Goal: Task Accomplishment & Management: Manage account settings

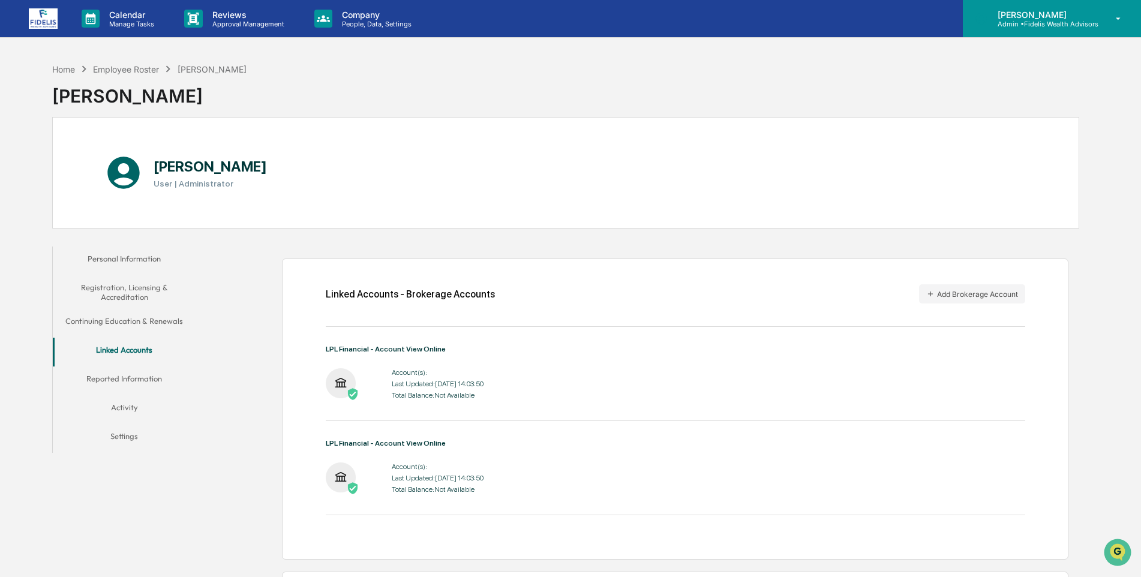
click at [1121, 15] on icon at bounding box center [1118, 18] width 21 height 11
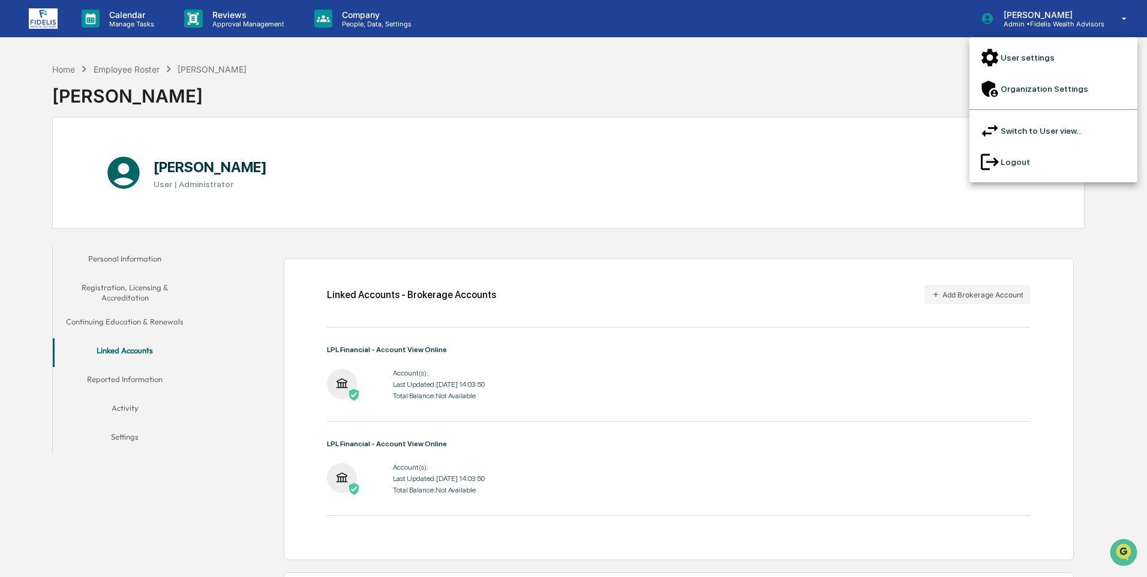
click at [1006, 115] on li "Switch to User view..." at bounding box center [1053, 130] width 168 height 31
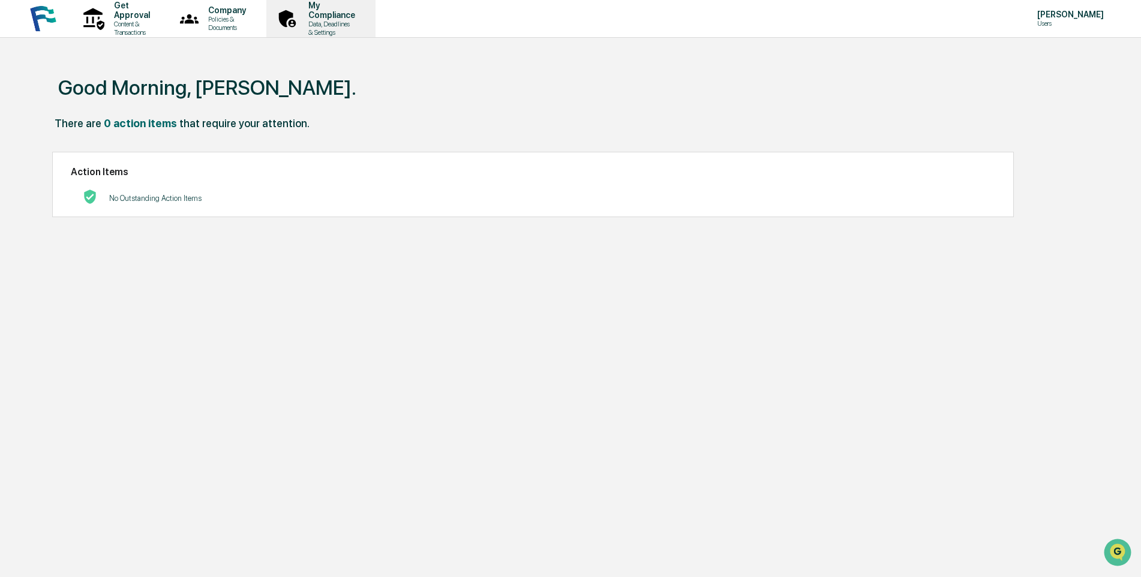
click at [361, 11] on p "My Compliance" at bounding box center [330, 10] width 62 height 19
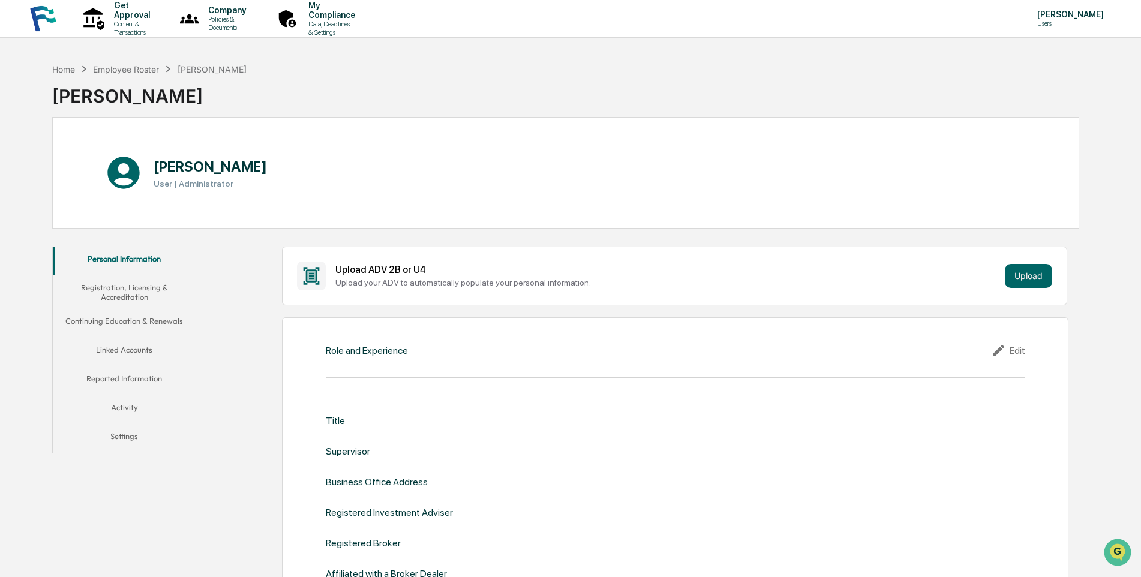
click at [113, 347] on button "Linked Accounts" at bounding box center [124, 352] width 143 height 29
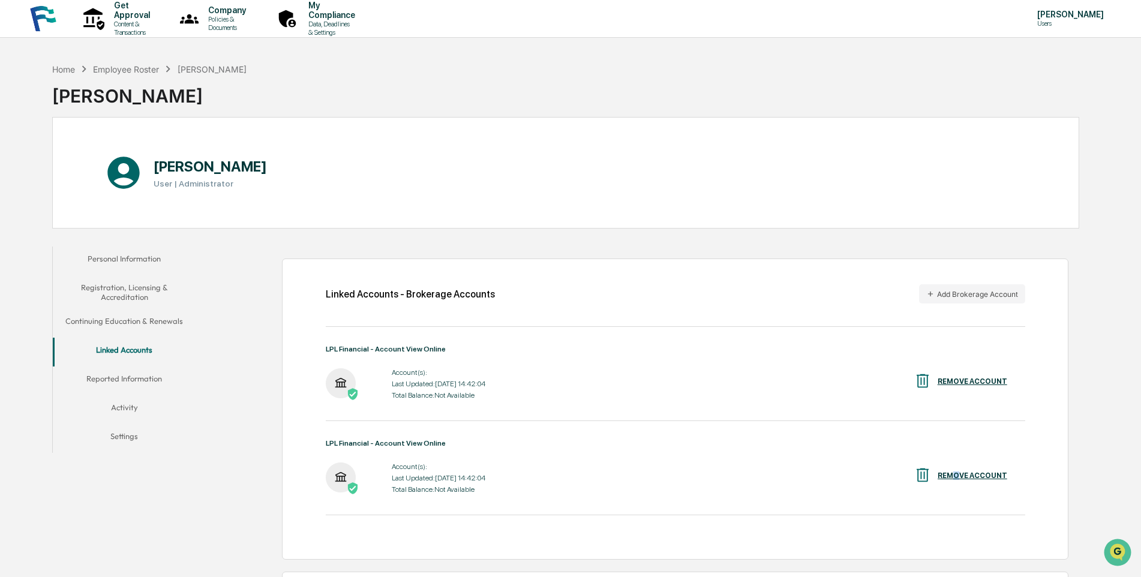
click at [958, 477] on div "REMOVE ACCOUNT" at bounding box center [972, 475] width 70 height 8
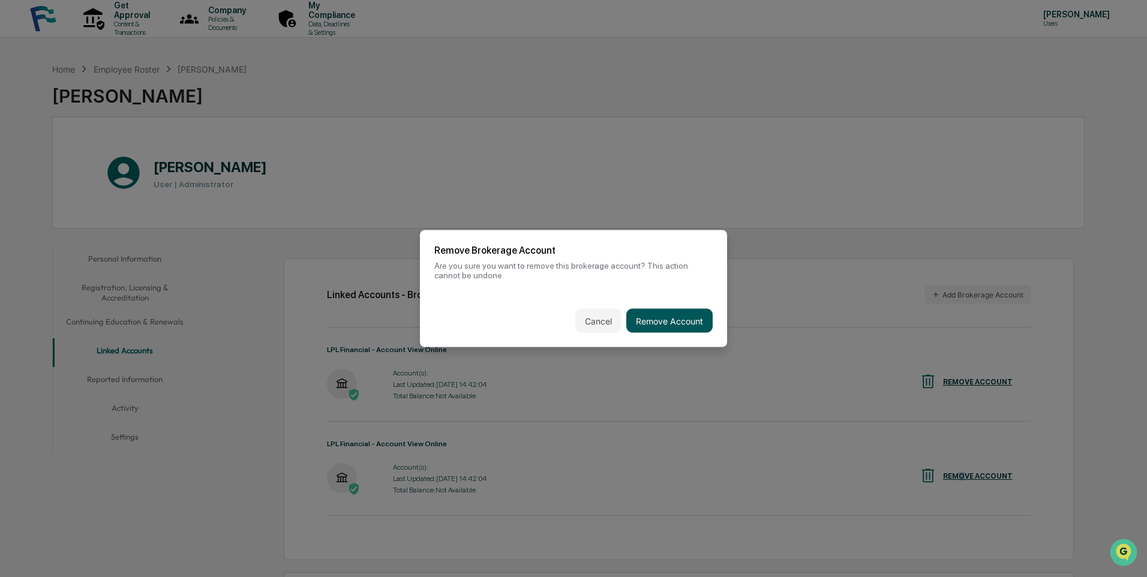
click at [675, 319] on button "Remove Account" at bounding box center [669, 321] width 86 height 24
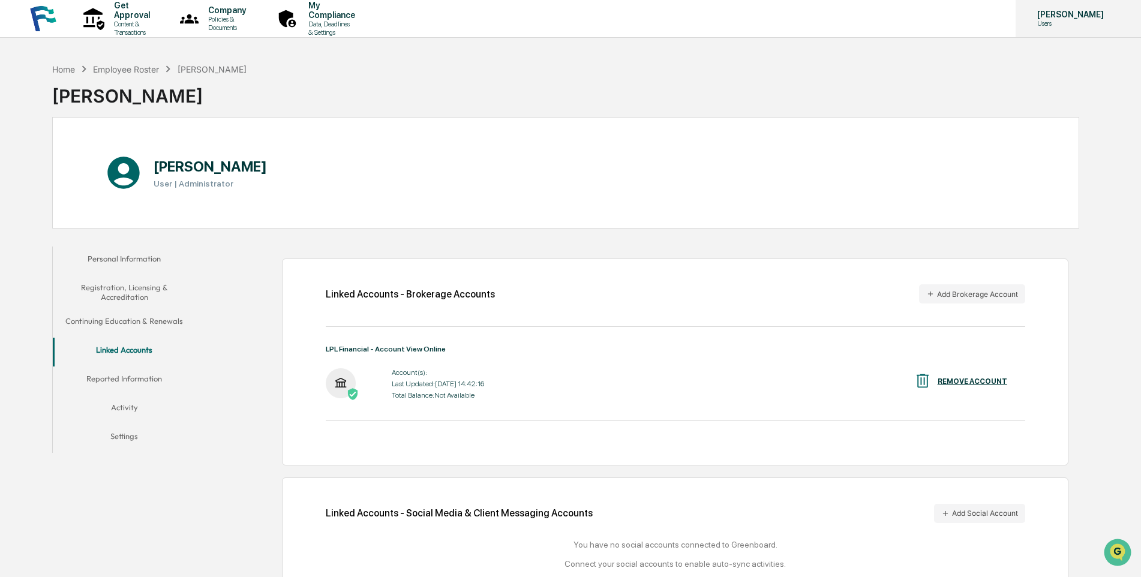
click at [1119, 19] on icon at bounding box center [1124, 19] width 10 height 0
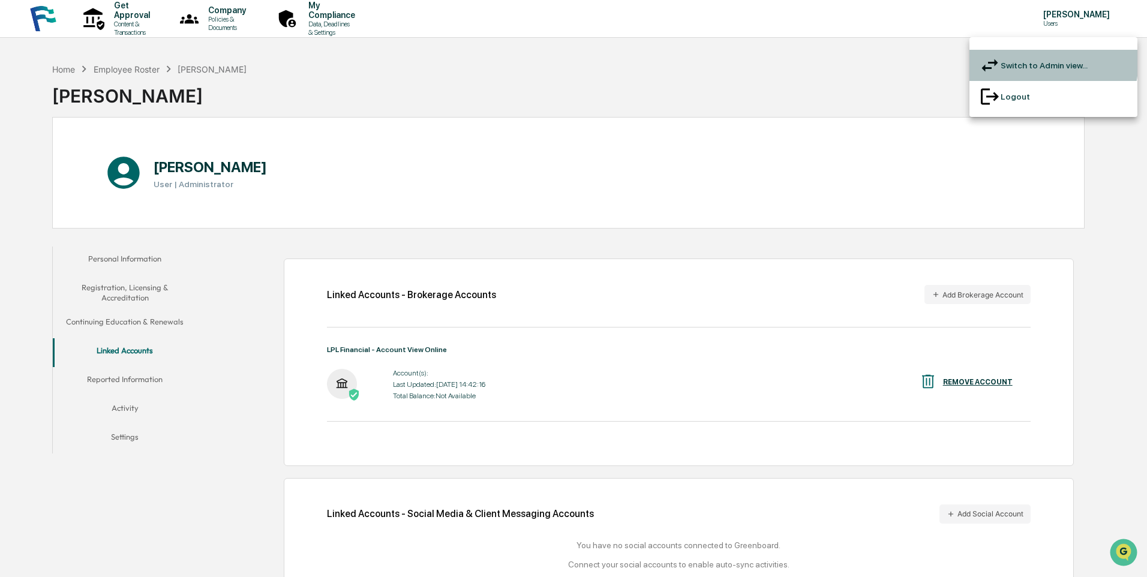
click at [1014, 59] on li "Switch to Admin view..." at bounding box center [1053, 65] width 168 height 31
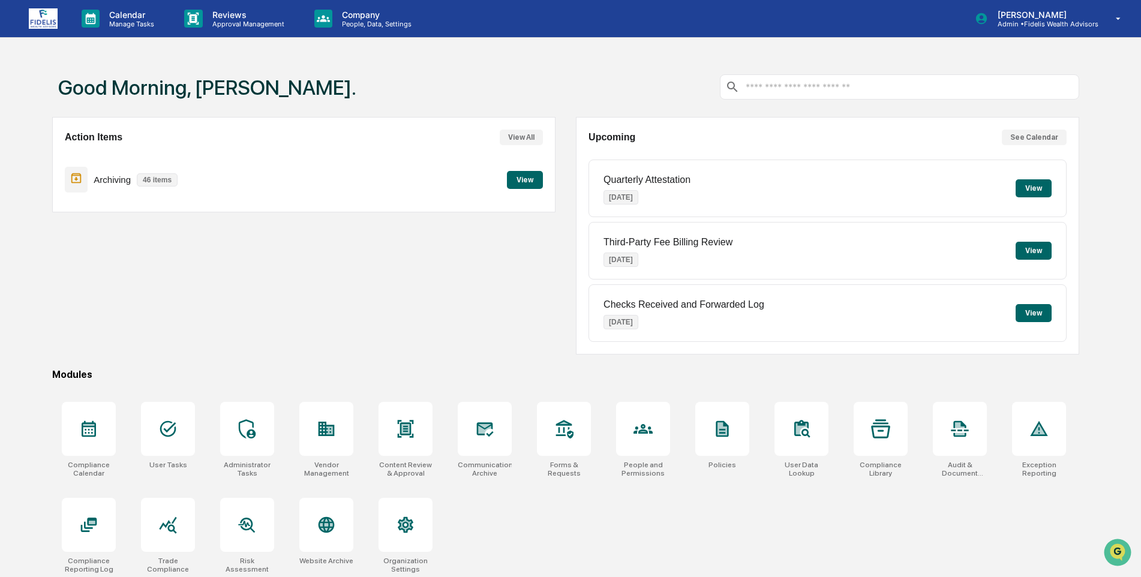
click at [521, 175] on button "View" at bounding box center [525, 180] width 36 height 18
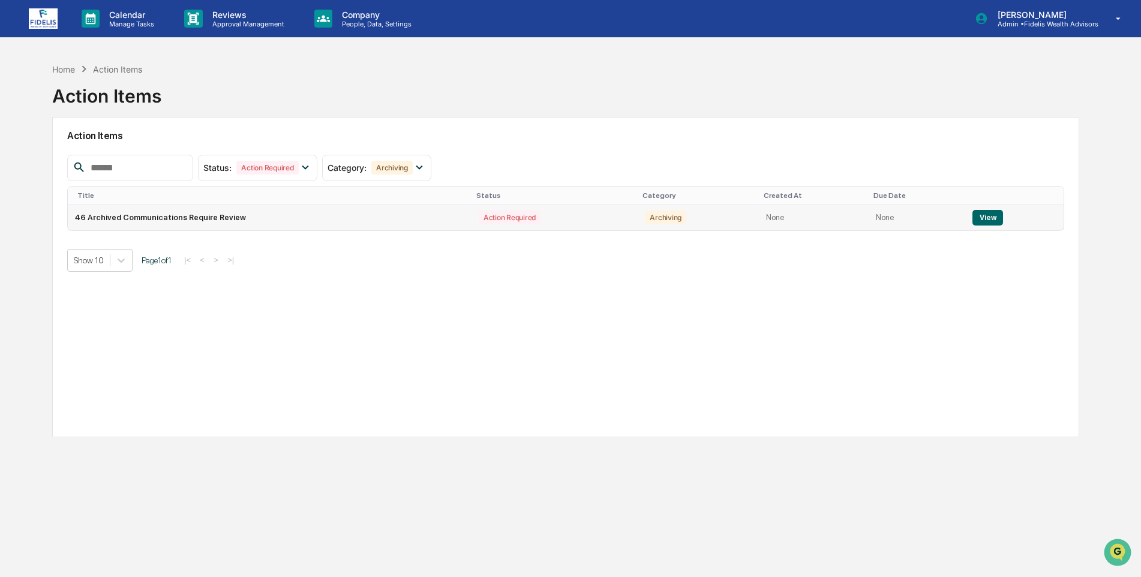
click at [977, 215] on button "View" at bounding box center [987, 218] width 31 height 16
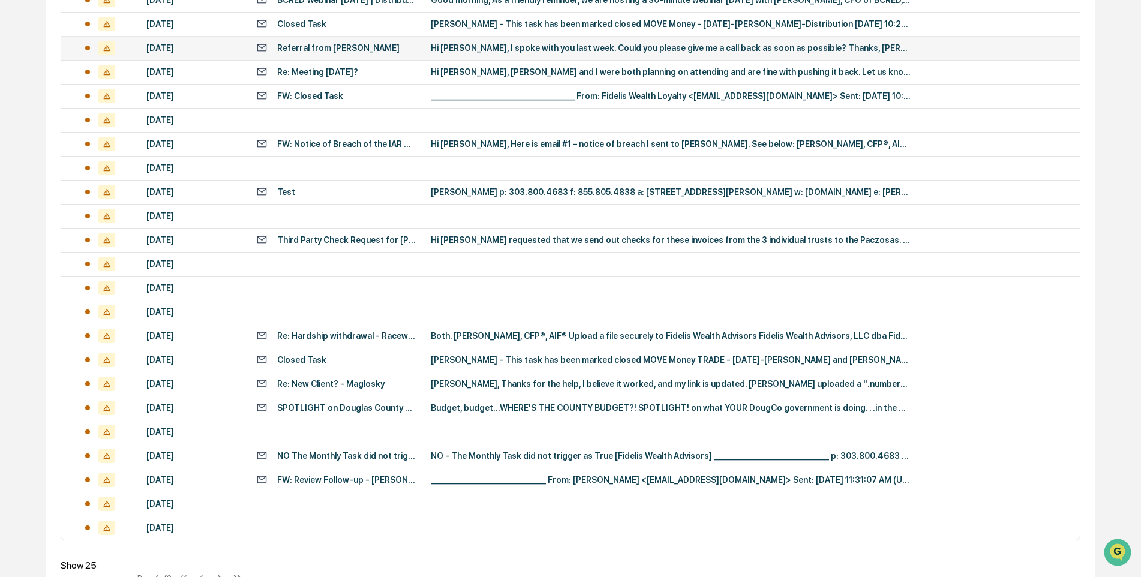
scroll to position [366, 0]
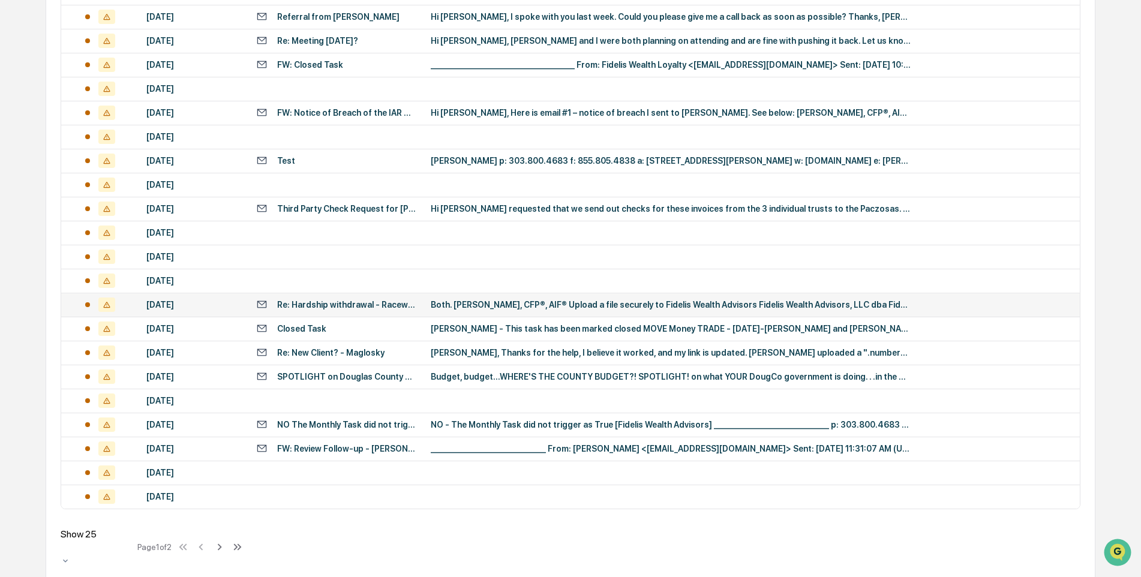
click at [220, 306] on div "[DATE]" at bounding box center [193, 305] width 95 height 10
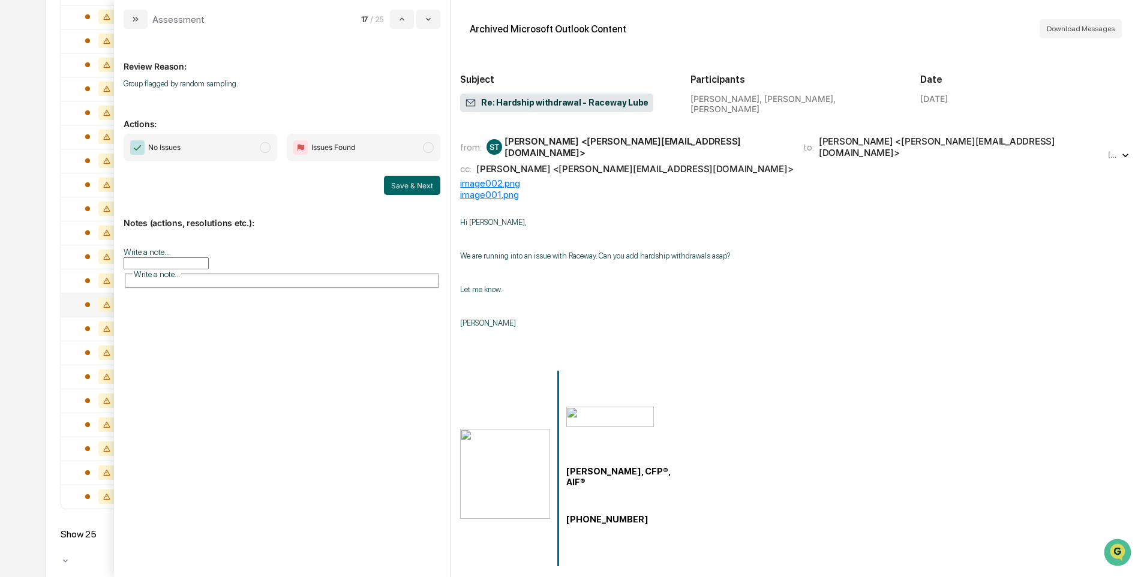
click at [551, 163] on div "[PERSON_NAME] <[PERSON_NAME][EMAIL_ADDRESS][DOMAIN_NAME]>" at bounding box center [634, 168] width 317 height 11
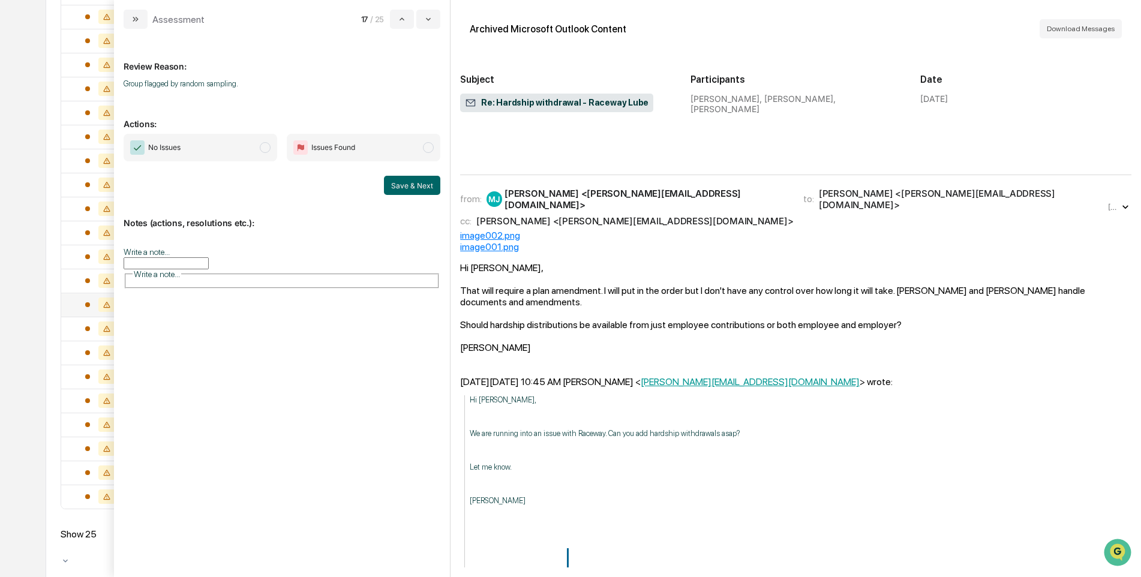
scroll to position [600, 0]
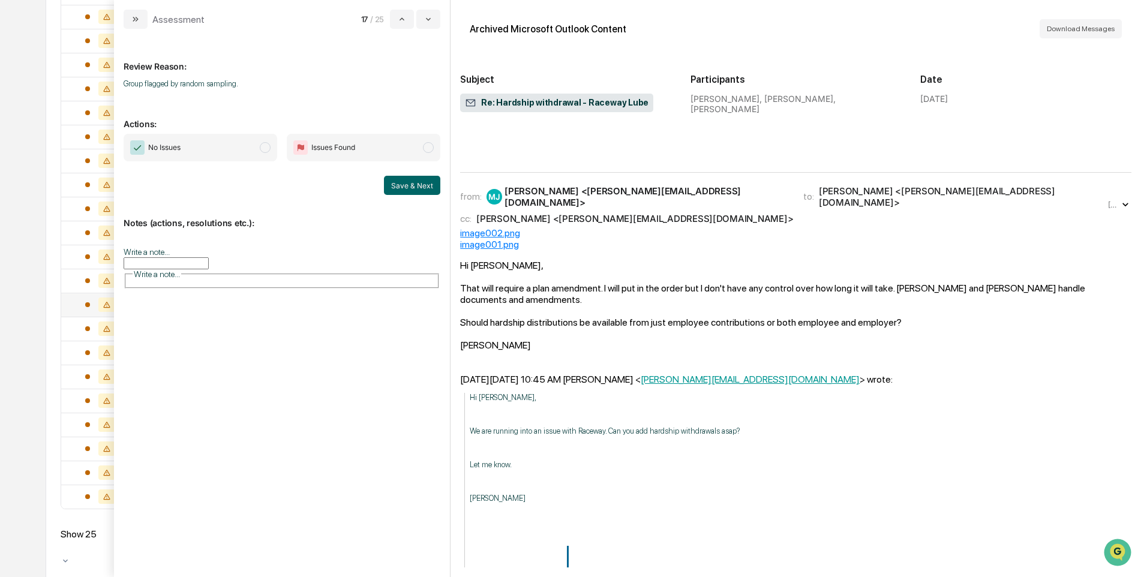
click at [696, 213] on div "cc: [PERSON_NAME] <[PERSON_NAME][EMAIL_ADDRESS][DOMAIN_NAME]>" at bounding box center [782, 218] width 645 height 11
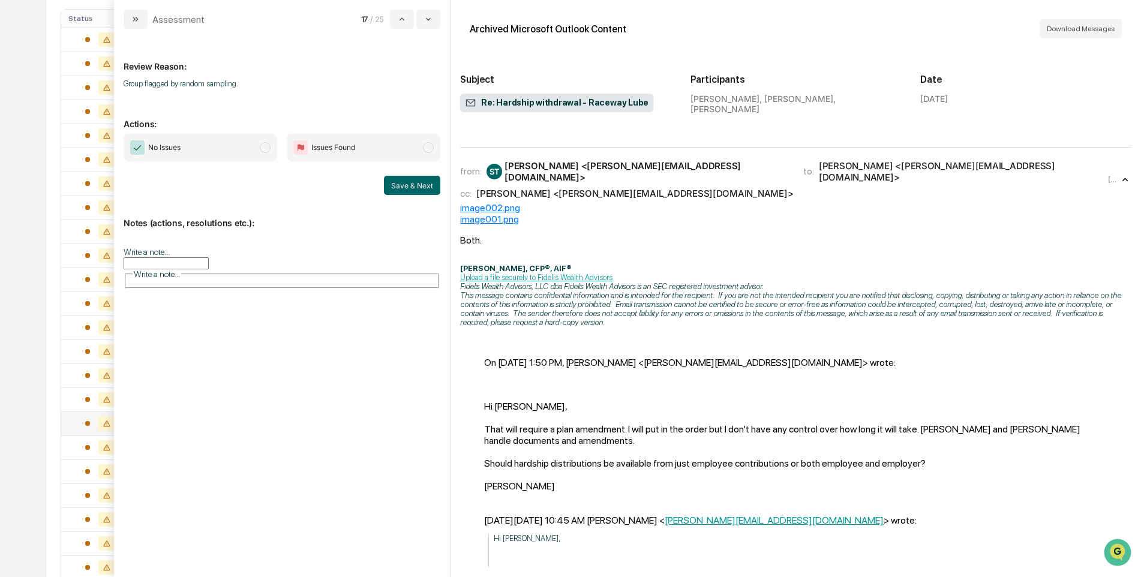
scroll to position [7, 0]
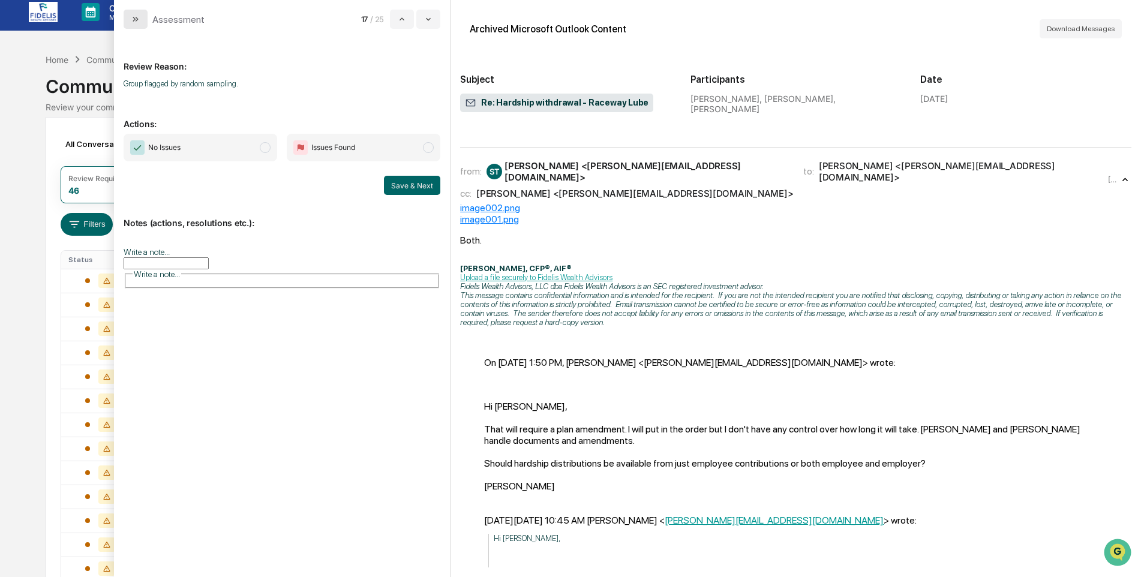
click at [130, 19] on button "modal" at bounding box center [136, 19] width 24 height 19
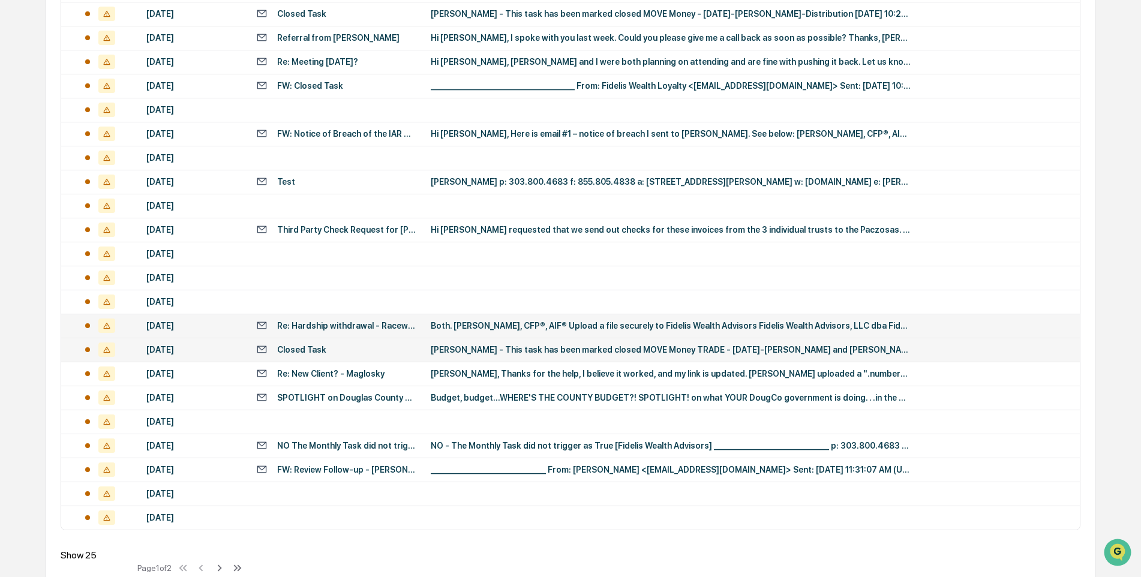
scroll to position [366, 0]
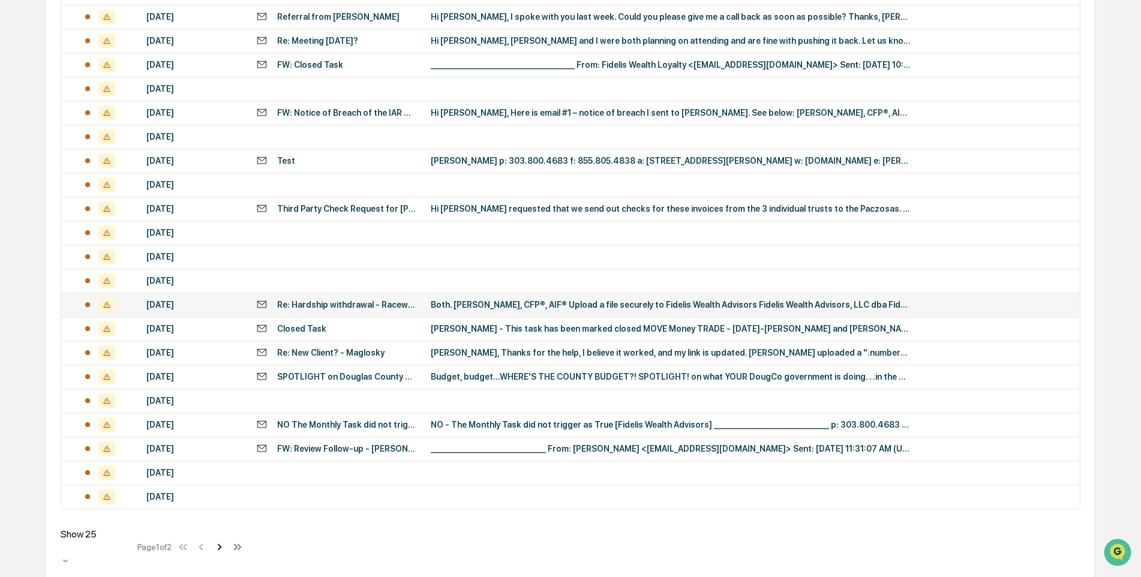
click at [222, 543] on icon at bounding box center [220, 546] width 4 height 7
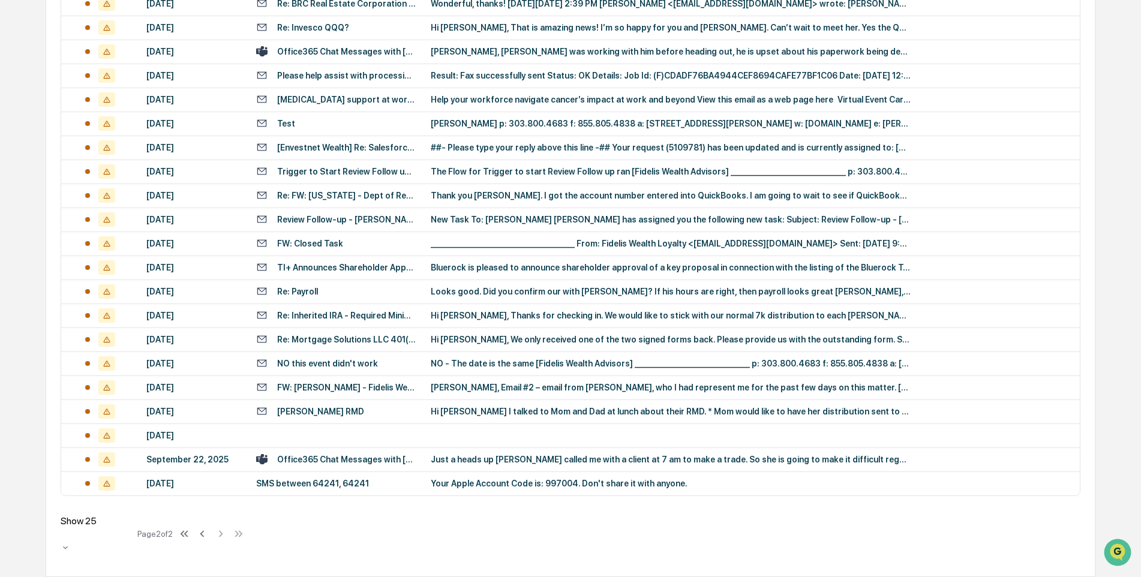
scroll to position [271, 0]
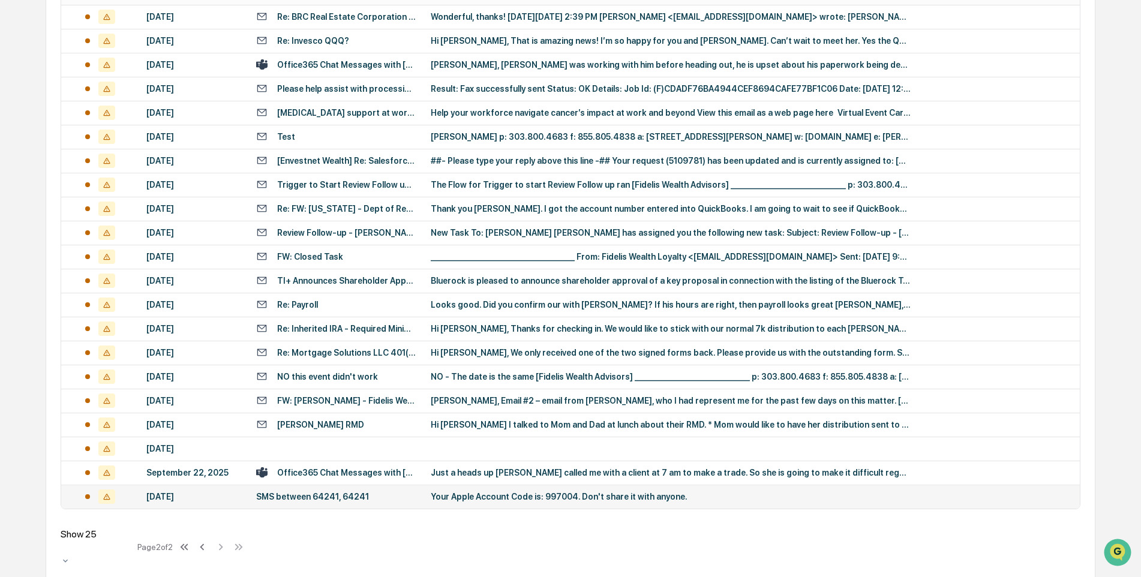
click at [188, 494] on div "[DATE]" at bounding box center [193, 497] width 95 height 10
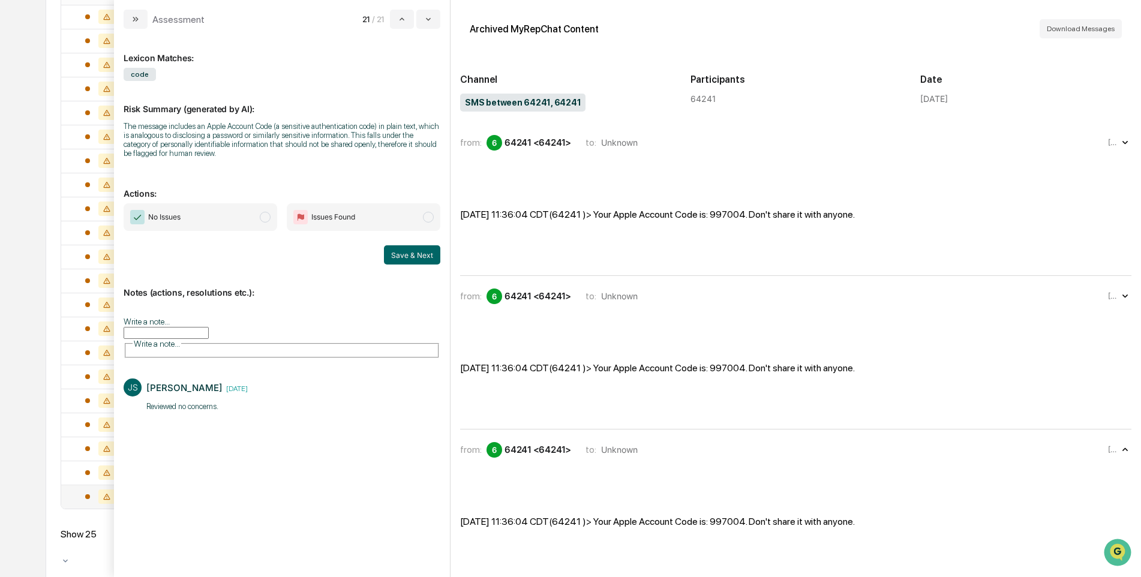
click at [263, 214] on span "modal" at bounding box center [265, 217] width 11 height 11
click at [750, 146] on div "from: 6 64241 <64241> to: Unknown" at bounding box center [782, 143] width 645 height 16
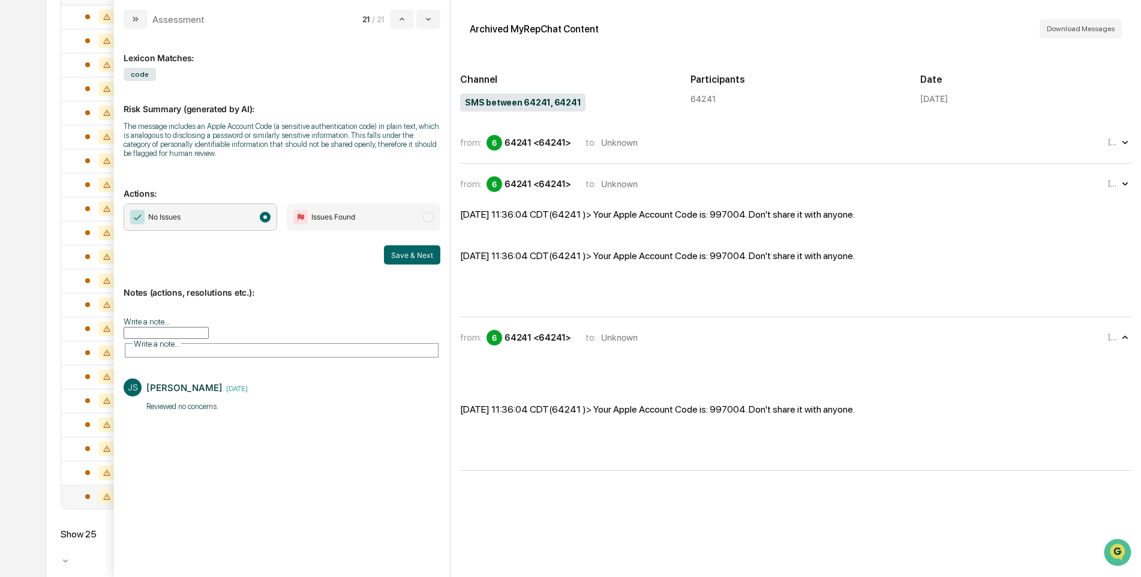
click at [209, 335] on input "Write a note..." at bounding box center [166, 333] width 85 height 12
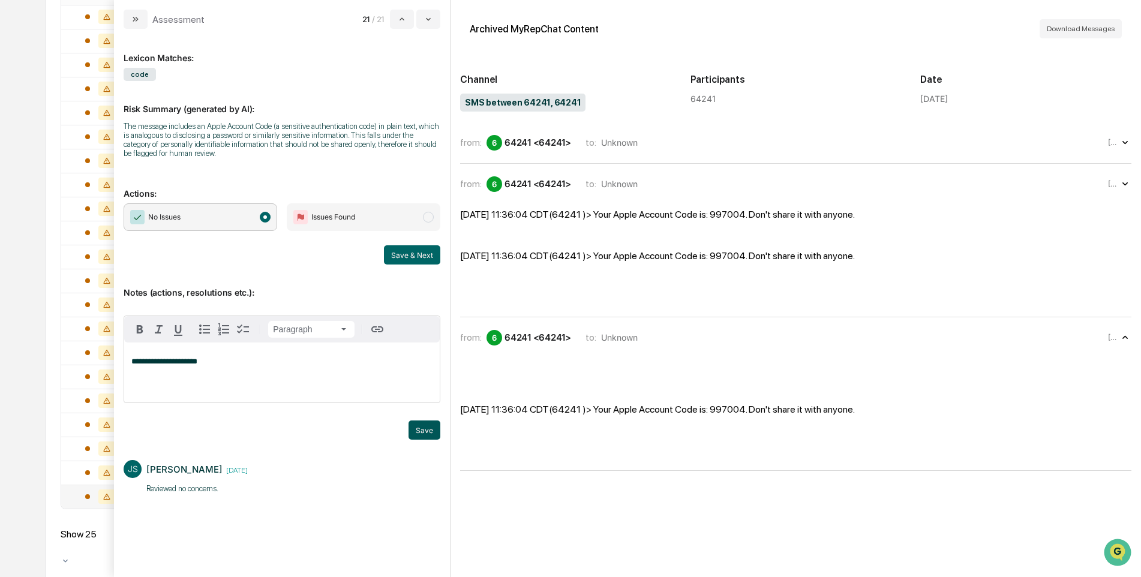
click at [423, 426] on button "Save" at bounding box center [424, 429] width 32 height 19
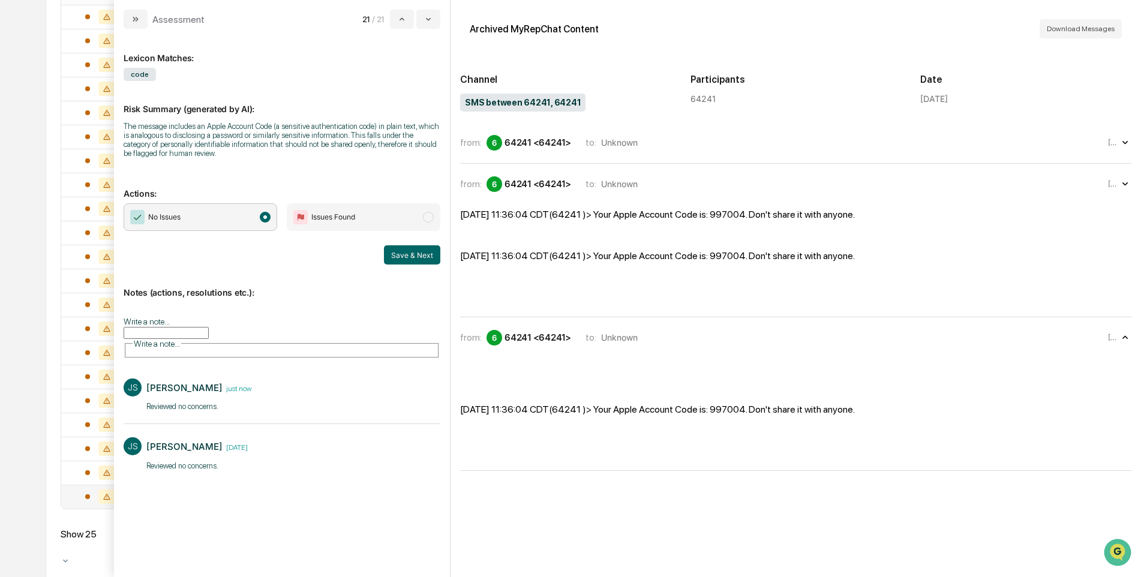
click at [24, 43] on div "Calendar Manage Tasks Reviews Approval Management Company People, Data, Setting…" at bounding box center [570, 159] width 1141 height 861
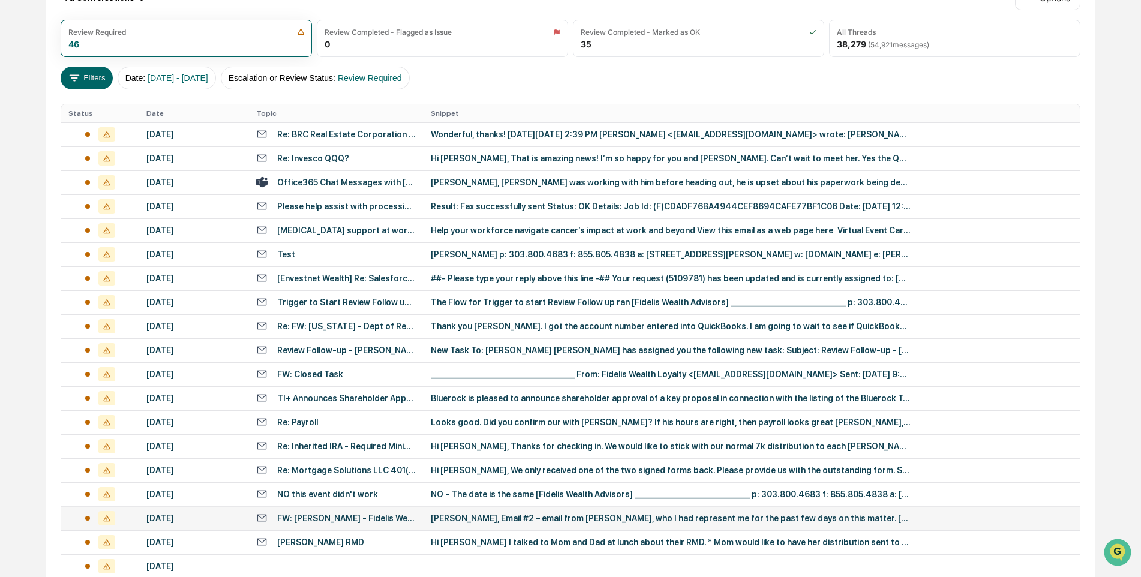
scroll to position [271, 0]
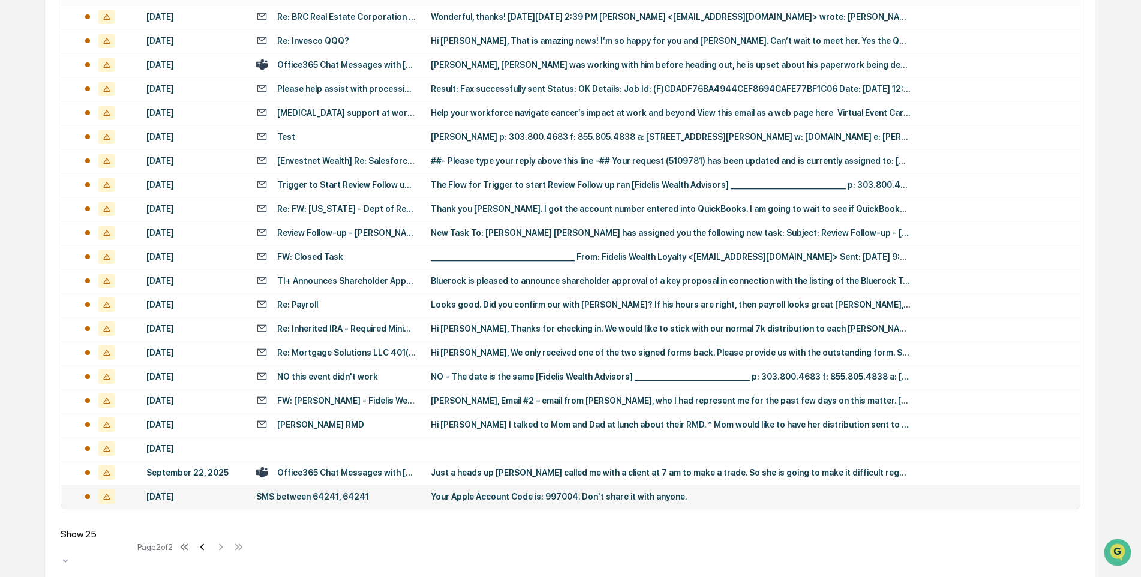
click at [205, 540] on icon at bounding box center [202, 546] width 13 height 13
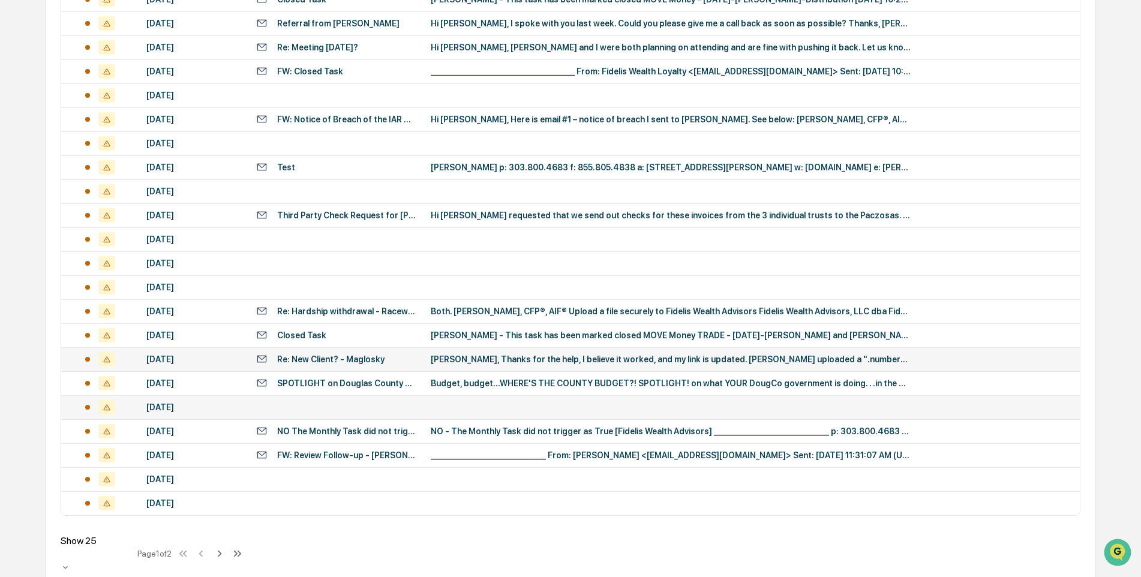
scroll to position [300, 0]
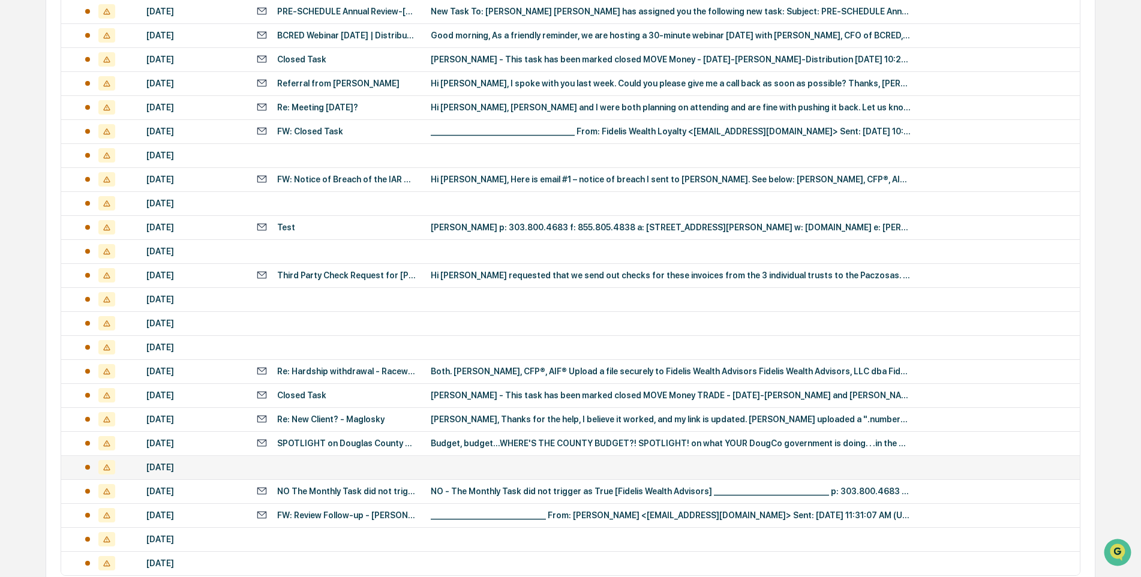
click at [16, 250] on div "Calendar Manage Tasks Reviews Approval Management Company People, Data, Setting…" at bounding box center [570, 178] width 1141 height 957
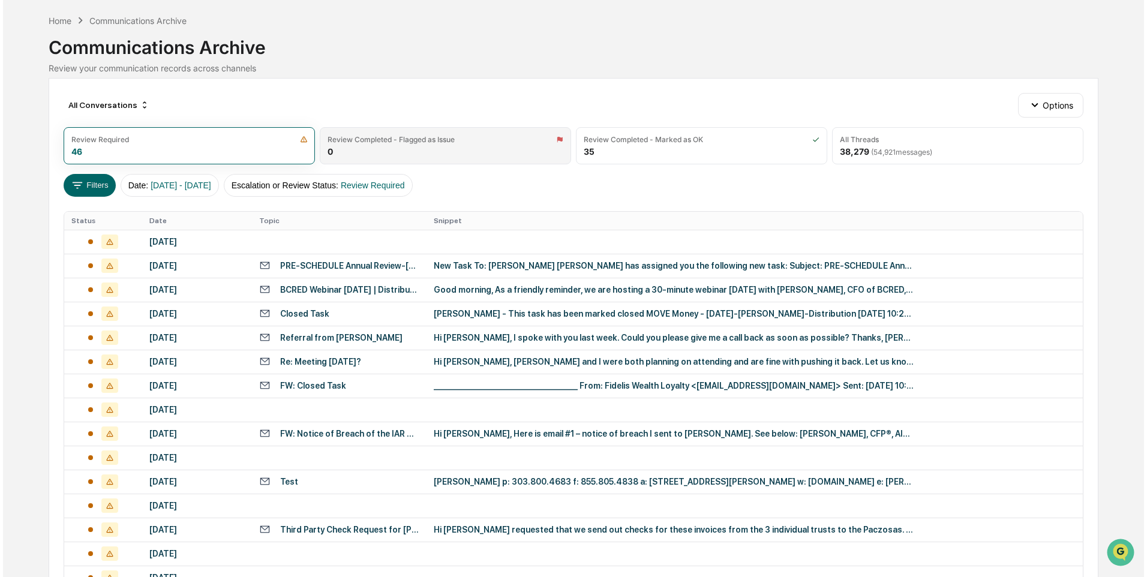
scroll to position [0, 0]
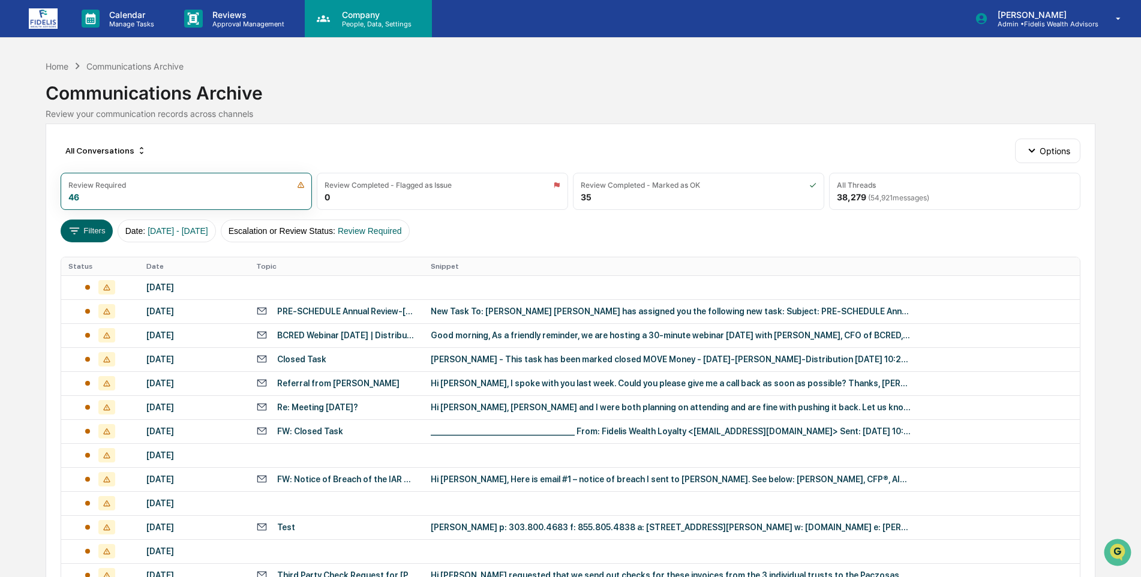
click at [357, 17] on p "Company" at bounding box center [374, 15] width 85 height 10
